Goal: Information Seeking & Learning: Learn about a topic

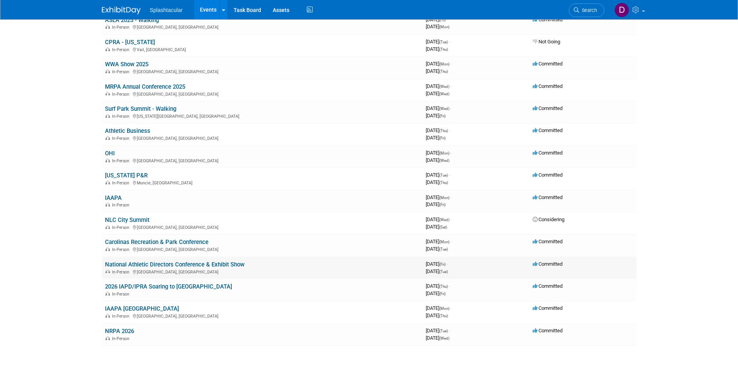
click at [194, 265] on link "National Athletic Directors Conference & Exhibit Show" at bounding box center [174, 264] width 139 height 7
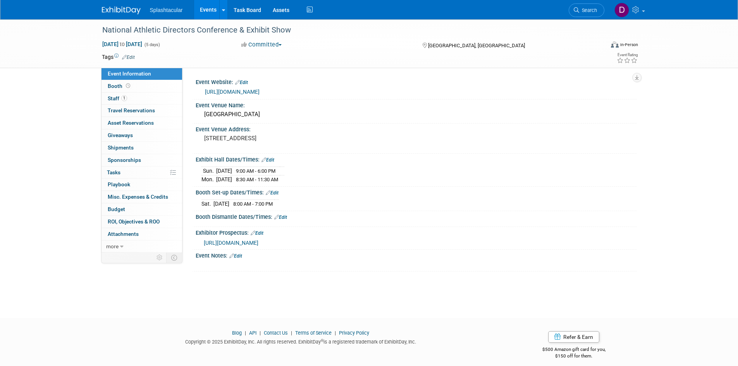
click at [234, 91] on link "https://www.adconference.org/" at bounding box center [232, 92] width 55 height 6
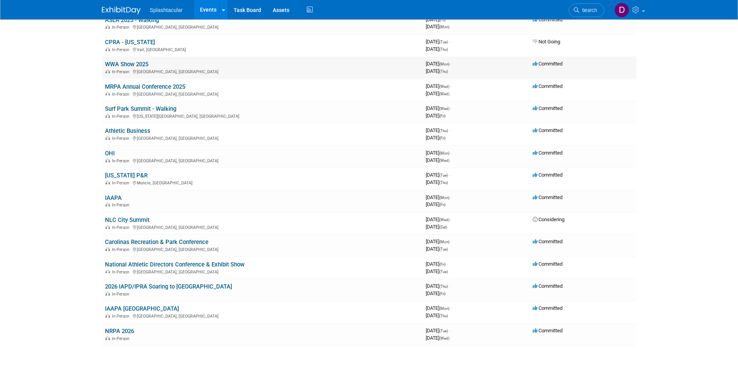
click at [134, 64] on link "WWA Show 2025" at bounding box center [126, 64] width 43 height 7
click at [137, 131] on link "Athletic Business" at bounding box center [127, 130] width 45 height 7
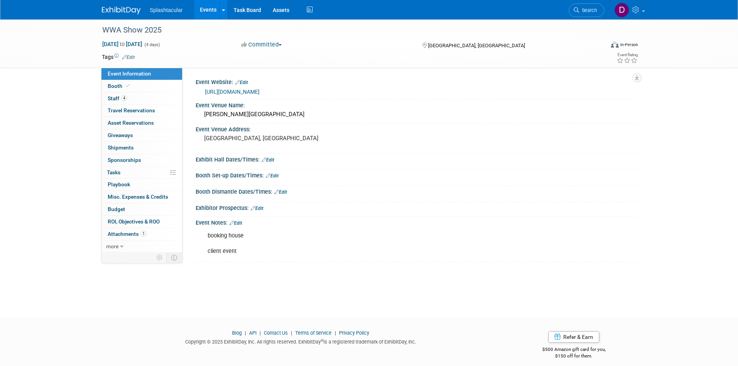
click at [257, 91] on link "[URL][DOMAIN_NAME]" at bounding box center [232, 92] width 55 height 6
